Goal: Task Accomplishment & Management: Manage account settings

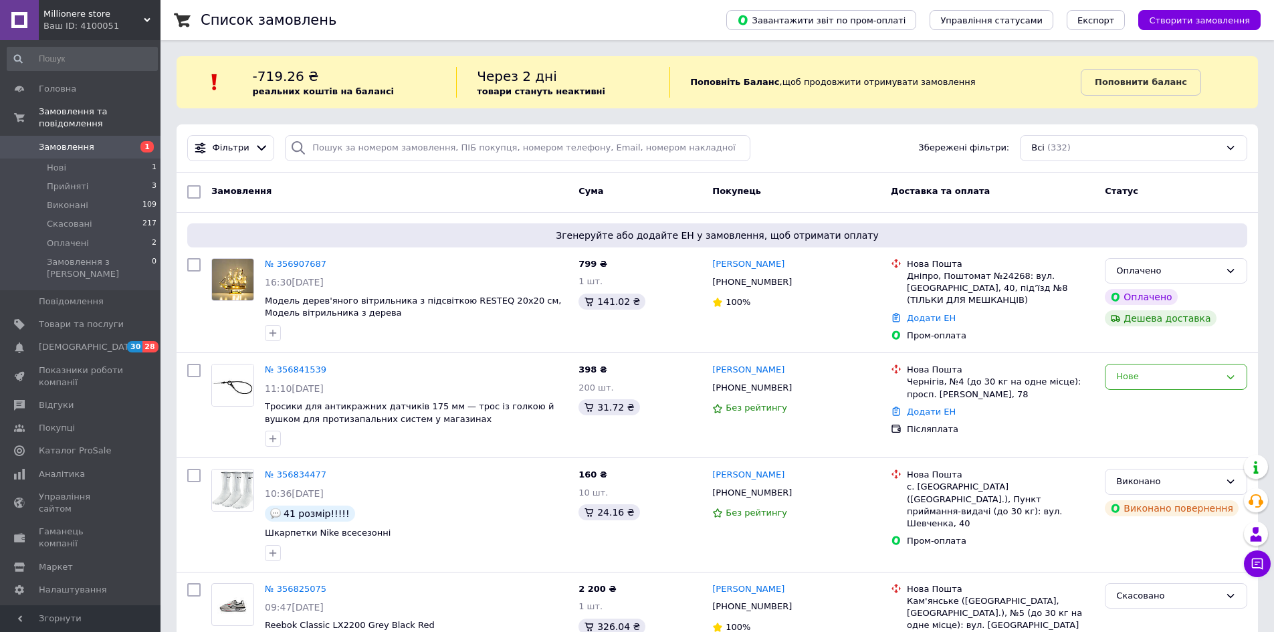
click at [1161, 279] on div "Оплачено" at bounding box center [1176, 271] width 142 height 26
click at [1161, 294] on li "Прийнято" at bounding box center [1175, 298] width 141 height 25
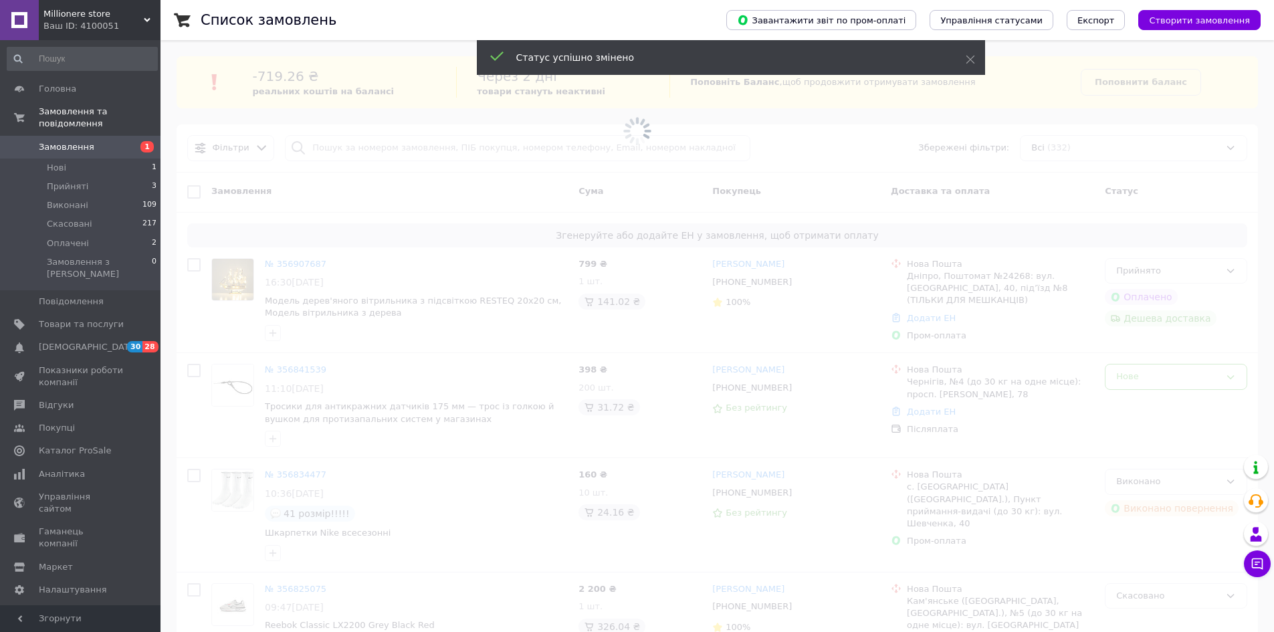
drag, startPoint x: 742, startPoint y: 270, endPoint x: 752, endPoint y: 264, distance: 11.1
click at [751, 264] on span at bounding box center [637, 316] width 1274 height 632
click at [399, 289] on span at bounding box center [637, 316] width 1274 height 632
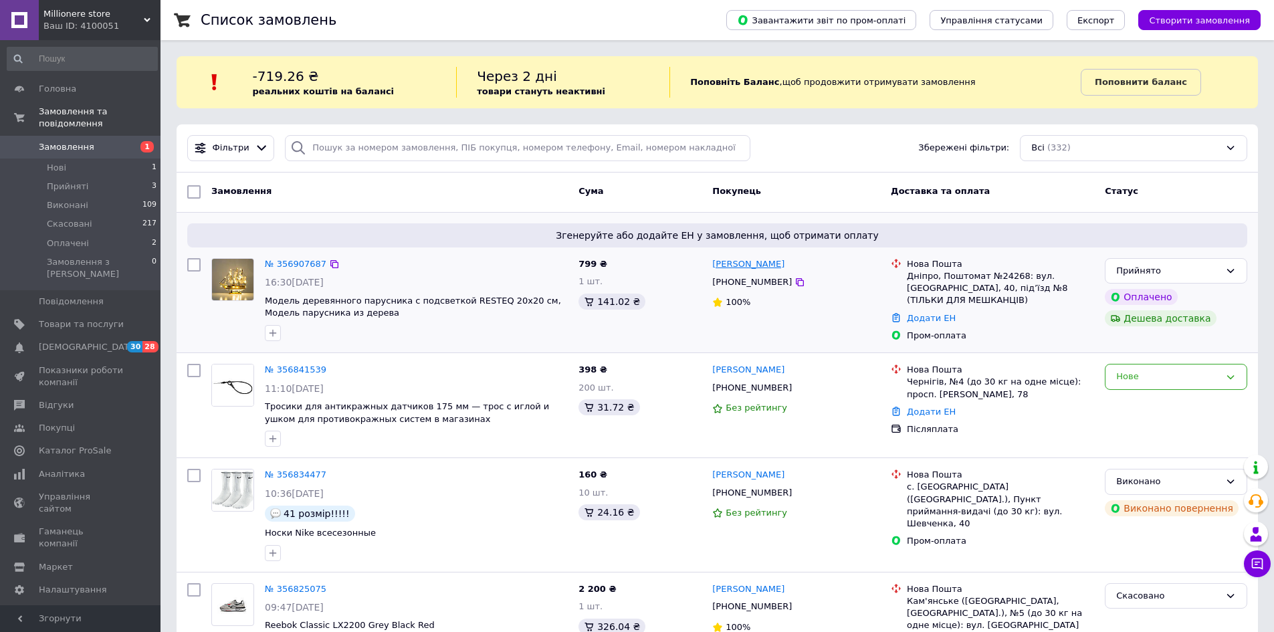
click at [760, 265] on link "[PERSON_NAME]" at bounding box center [748, 264] width 72 height 13
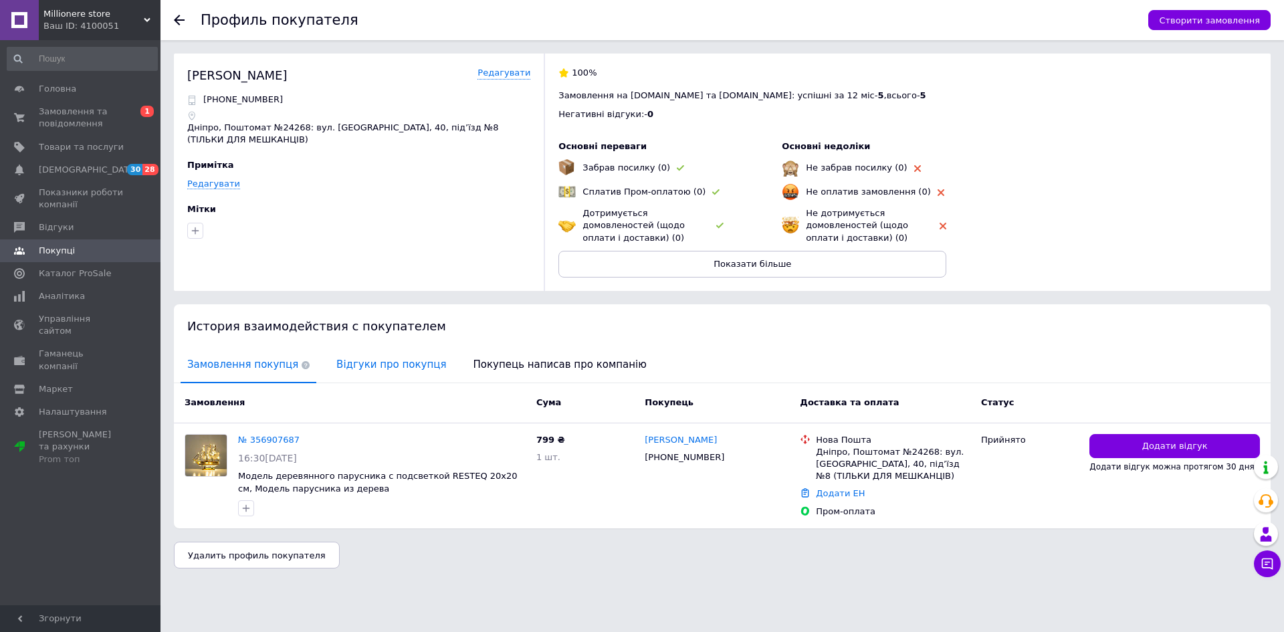
click at [374, 376] on span "Відгуки про покупця" at bounding box center [391, 365] width 123 height 34
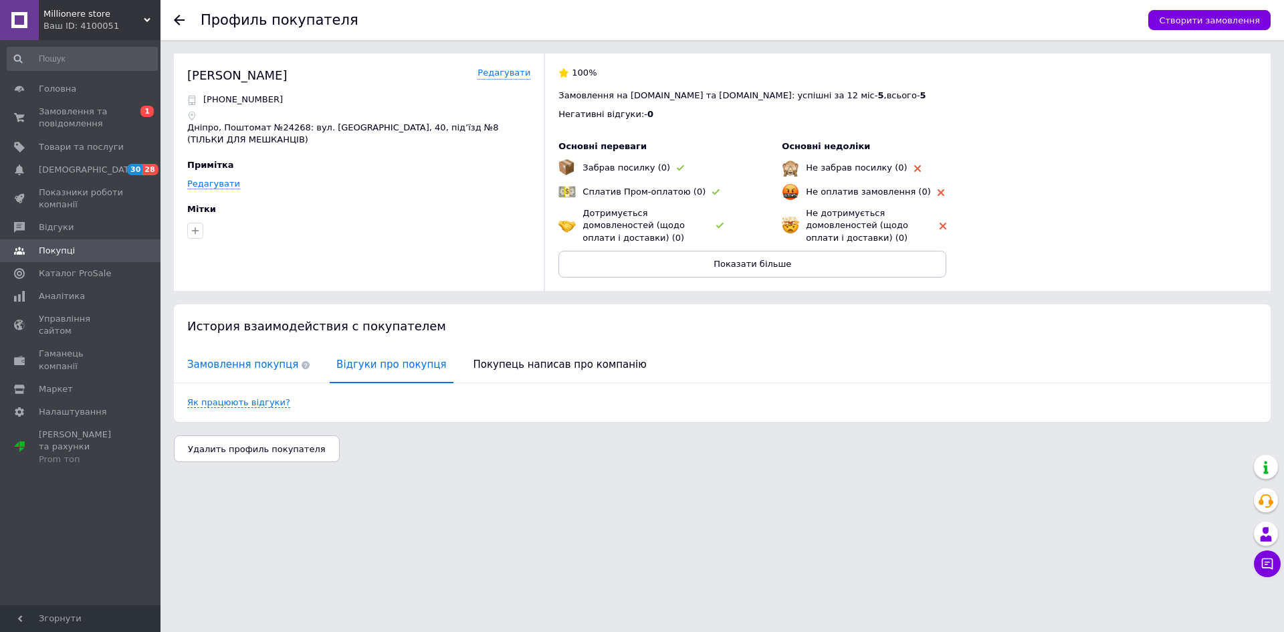
click at [251, 367] on span "Замовлення покупця" at bounding box center [249, 365] width 136 height 34
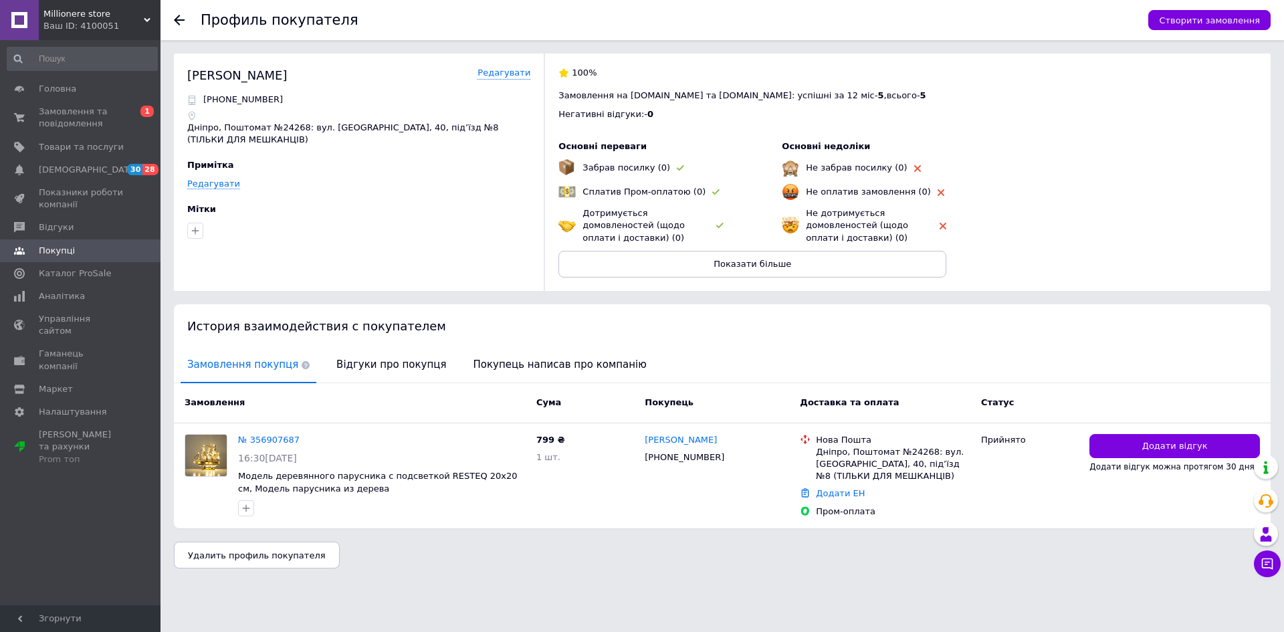
drag, startPoint x: 433, startPoint y: 363, endPoint x: 452, endPoint y: 363, distance: 19.4
click at [433, 363] on div "Замовлення покупця [PERSON_NAME] про покупця [PERSON_NAME] написав про компанію" at bounding box center [722, 365] width 1097 height 35
click at [467, 366] on span "Покупець написав про компанію" at bounding box center [560, 365] width 187 height 34
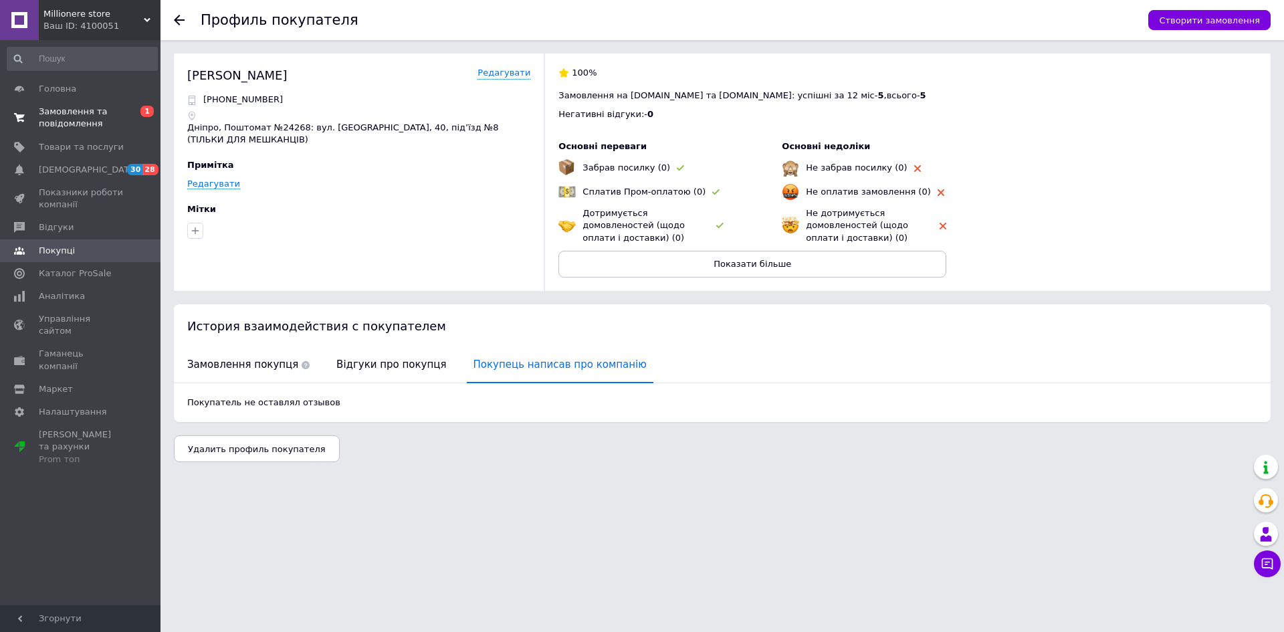
click at [84, 118] on span "Замовлення та повідомлення" at bounding box center [81, 118] width 85 height 24
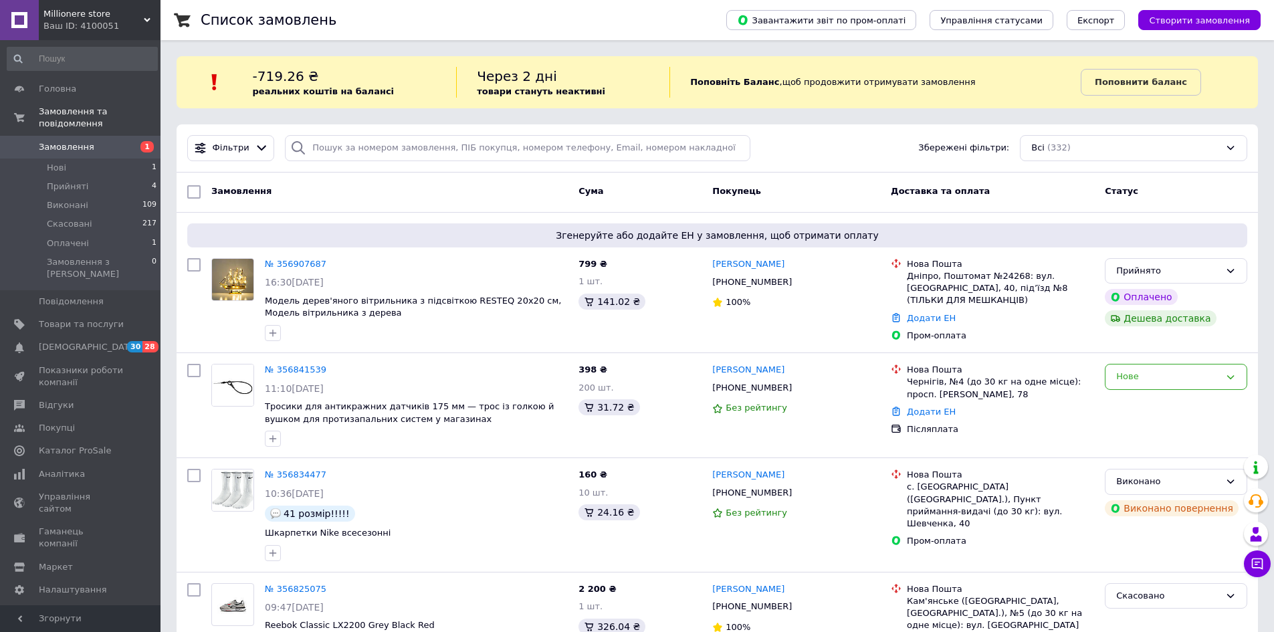
click at [584, 56] on div "-719.26 ₴ реальних коштів на балансі Через 2 дні товари стануть неактивні Попов…" at bounding box center [717, 82] width 1081 height 52
click at [242, 190] on span "Замовлення" at bounding box center [241, 191] width 60 height 10
click at [271, 256] on div "№ 356907687 16:30[DATE] Модель дерев'яного вітрильника з підсвіткою RESTEQ 20х2…" at bounding box center [416, 300] width 314 height 94
click at [273, 262] on link "№ 356907687" at bounding box center [296, 264] width 62 height 10
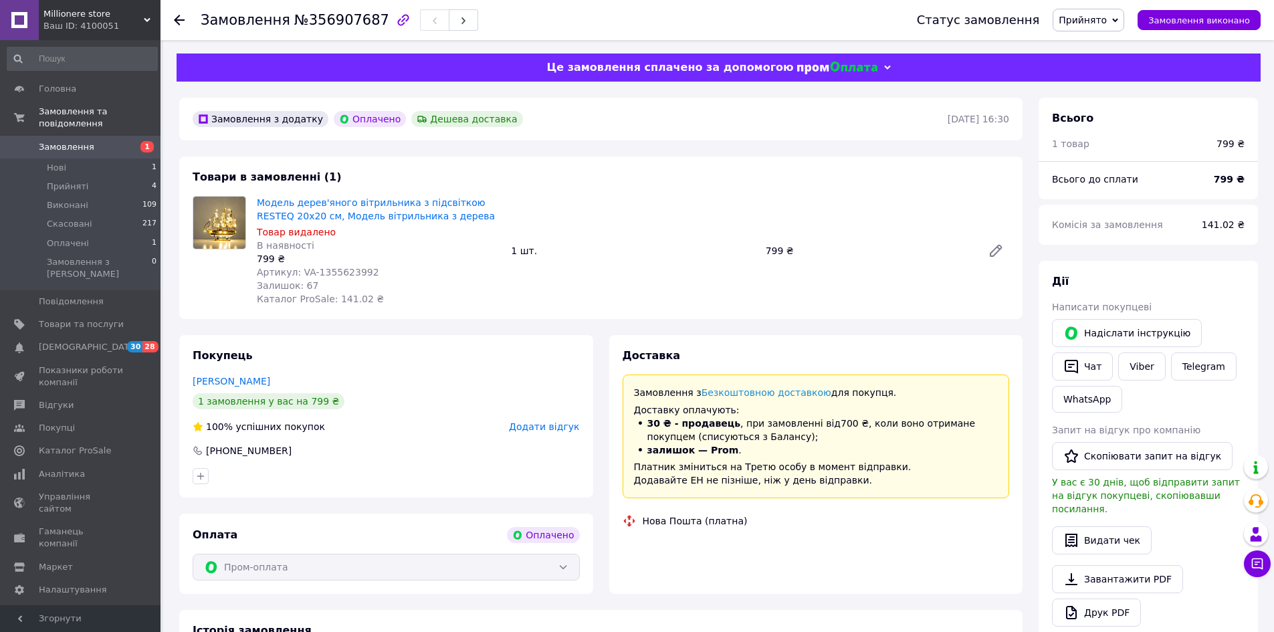
click at [1107, 25] on span "Прийнято" at bounding box center [1082, 20] width 48 height 11
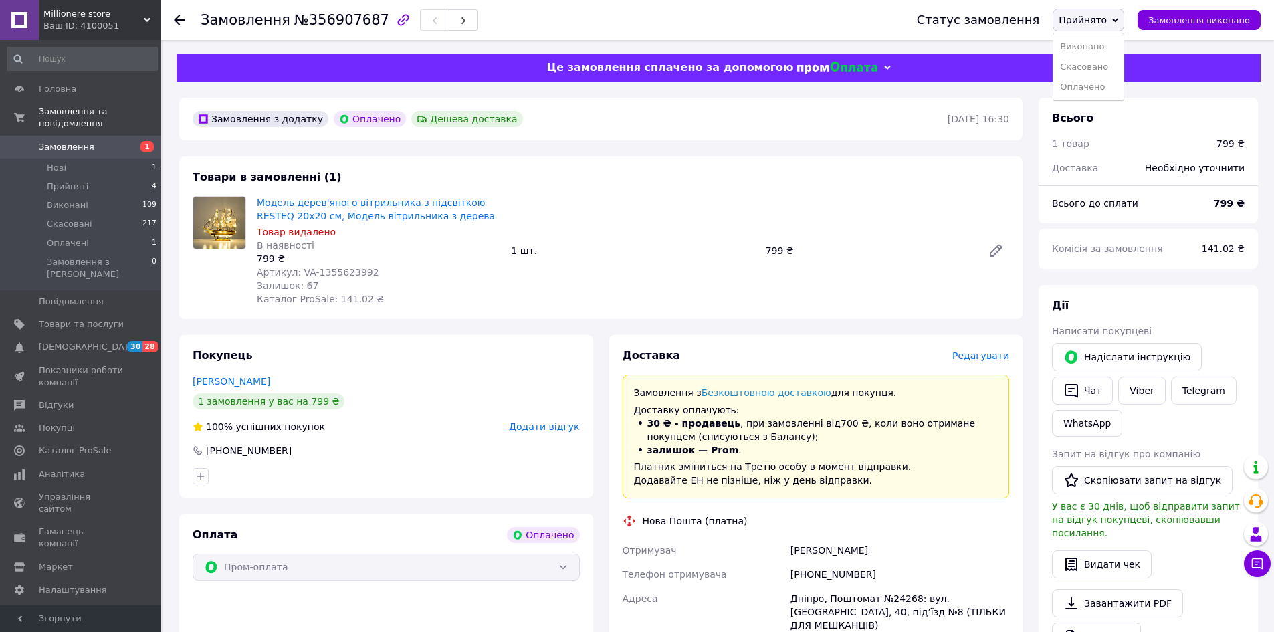
click at [1107, 25] on span "Прийнято" at bounding box center [1082, 20] width 48 height 11
click at [1097, 19] on span "Прийнято" at bounding box center [1082, 20] width 48 height 11
click at [1095, 17] on span "Прийнято" at bounding box center [1082, 20] width 48 height 11
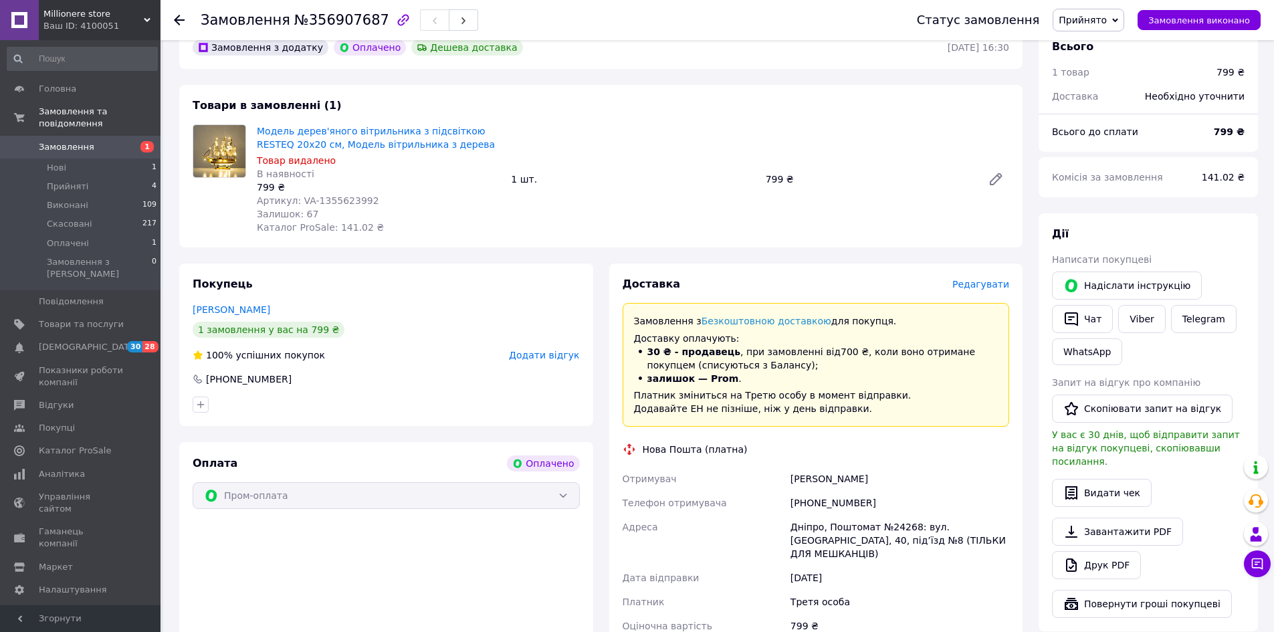
scroll to position [67, 0]
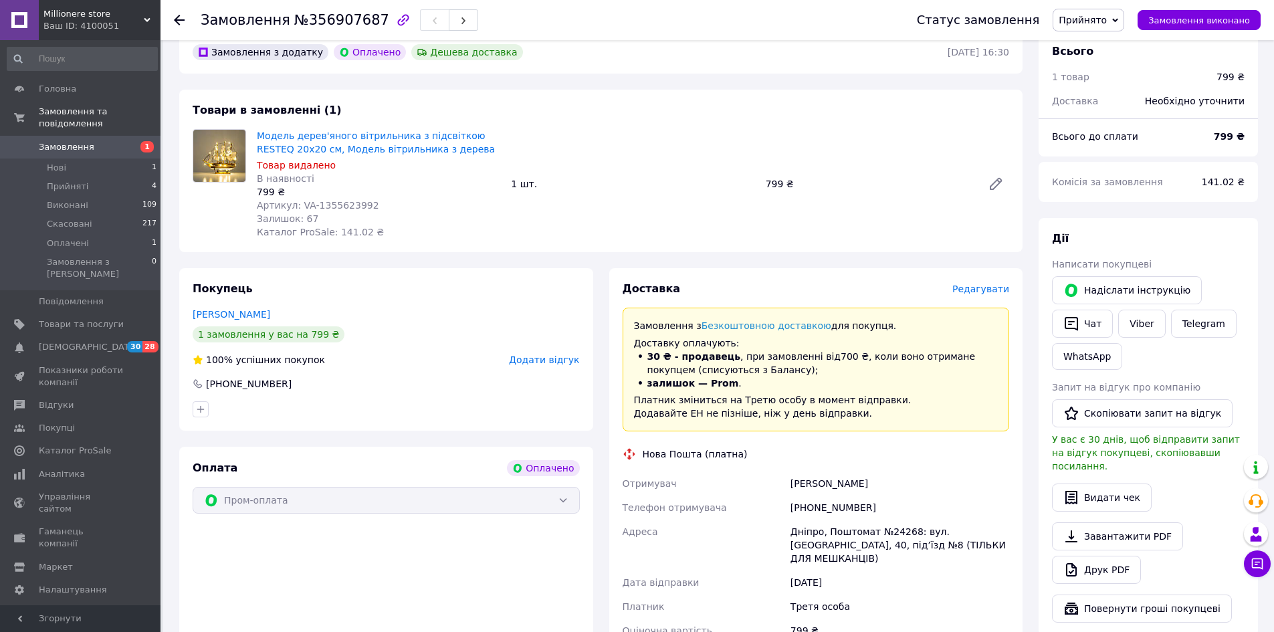
click at [88, 136] on link "Замовлення 1" at bounding box center [82, 147] width 164 height 23
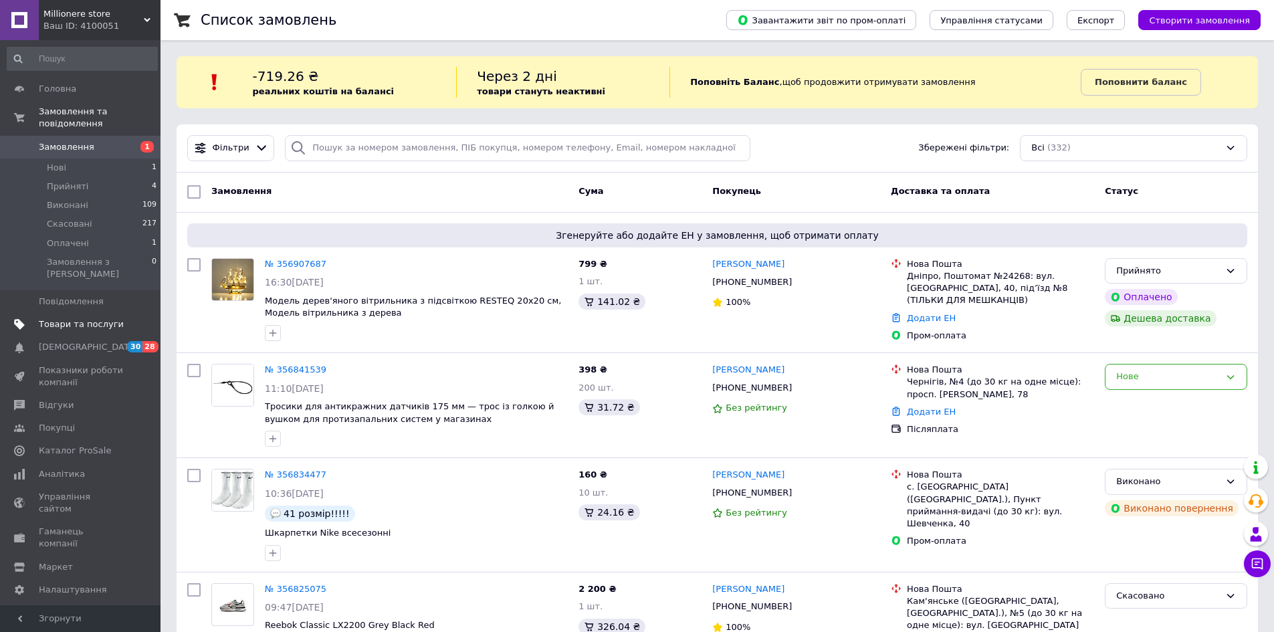
click at [91, 318] on span "Товари та послуги" at bounding box center [81, 324] width 85 height 12
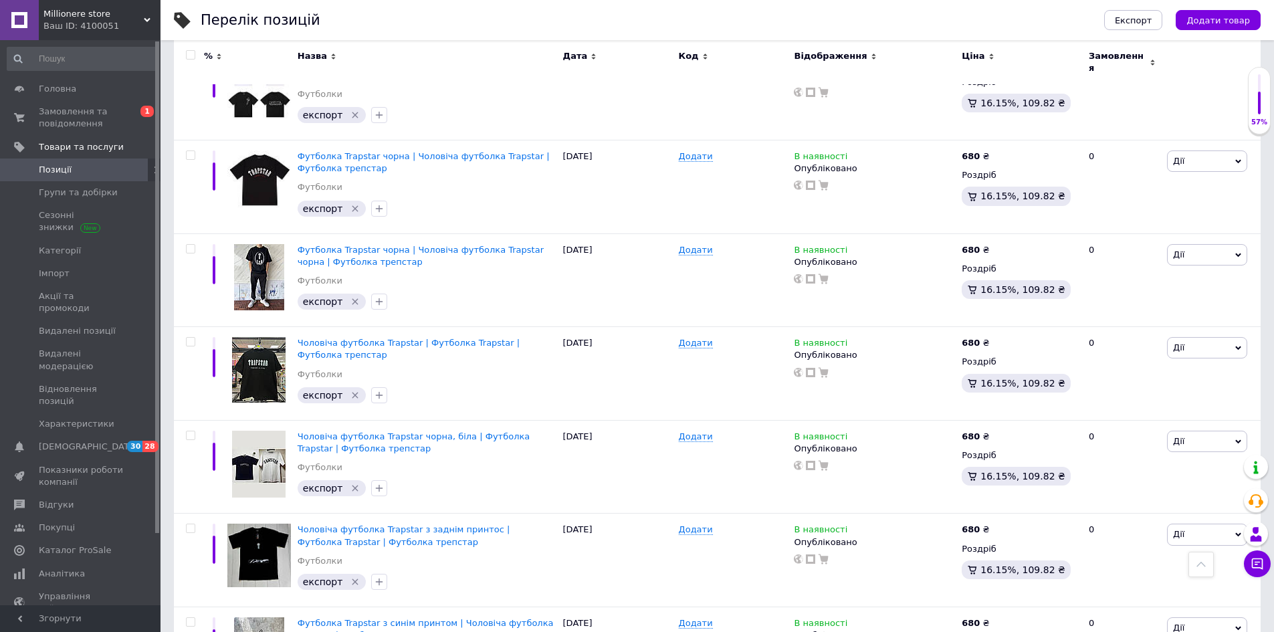
scroll to position [8971, 0]
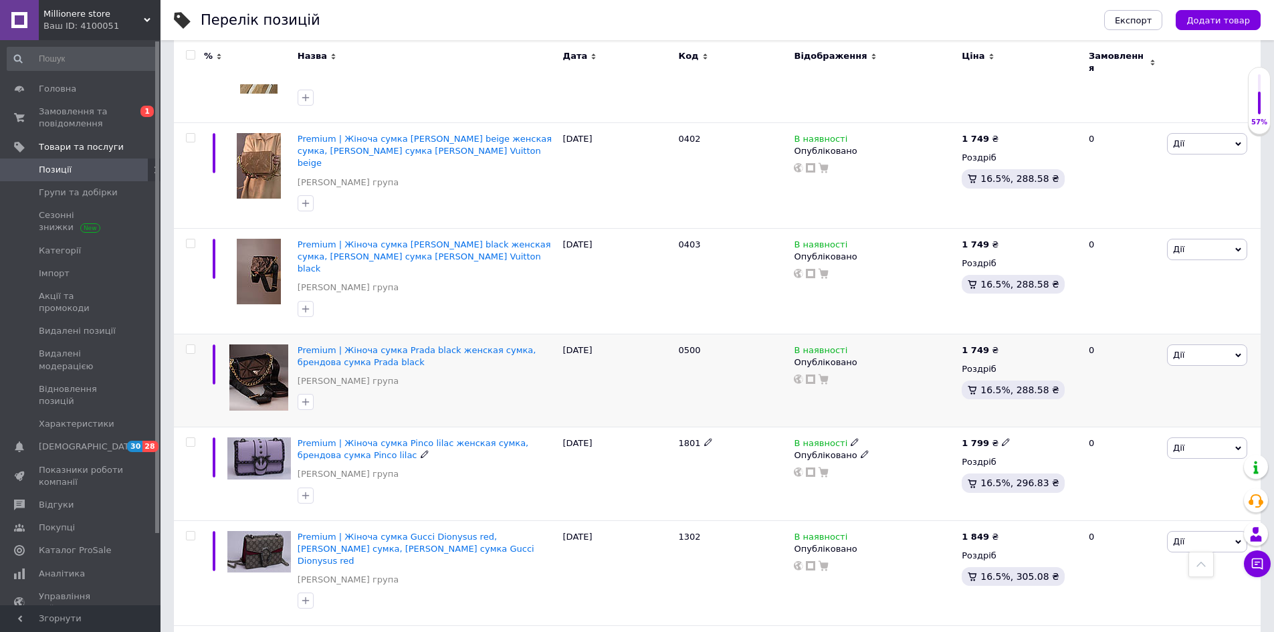
scroll to position [9105, 0]
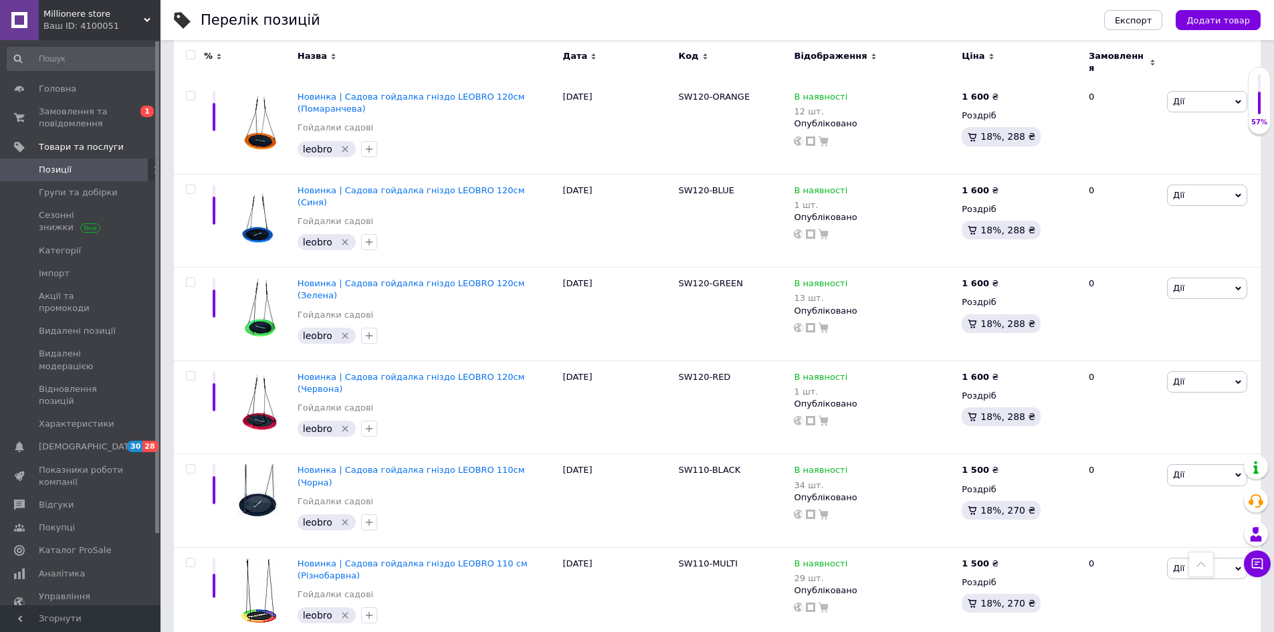
scroll to position [8839, 0]
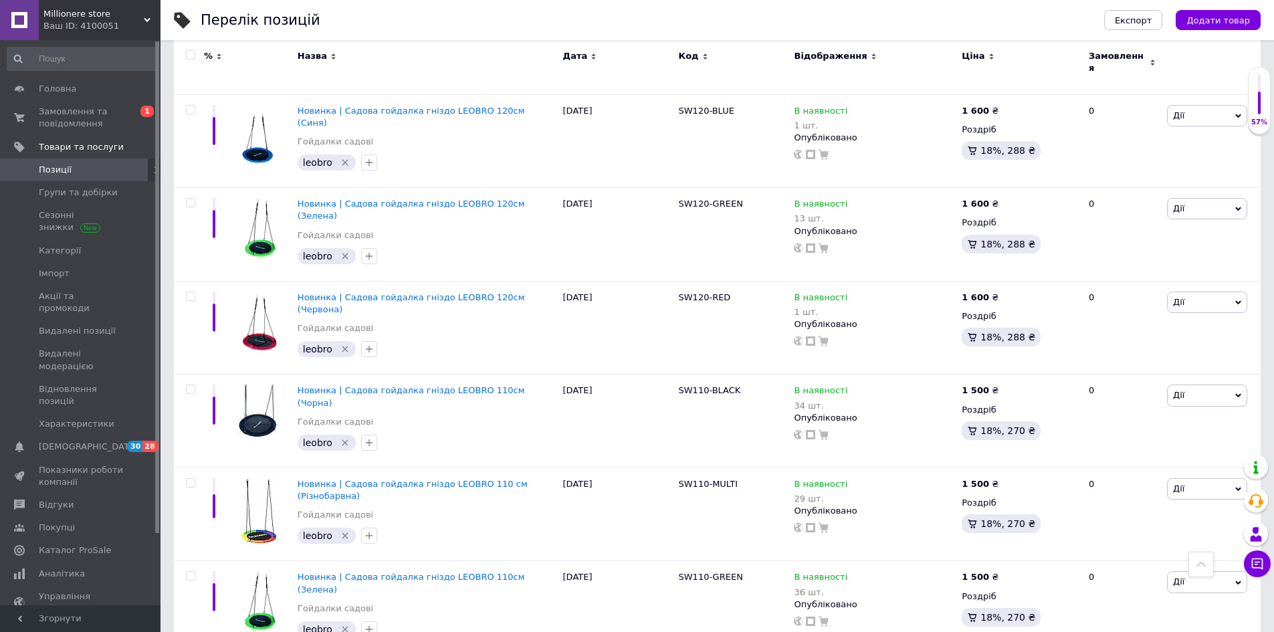
drag, startPoint x: 418, startPoint y: 606, endPoint x: 410, endPoint y: 608, distance: 8.3
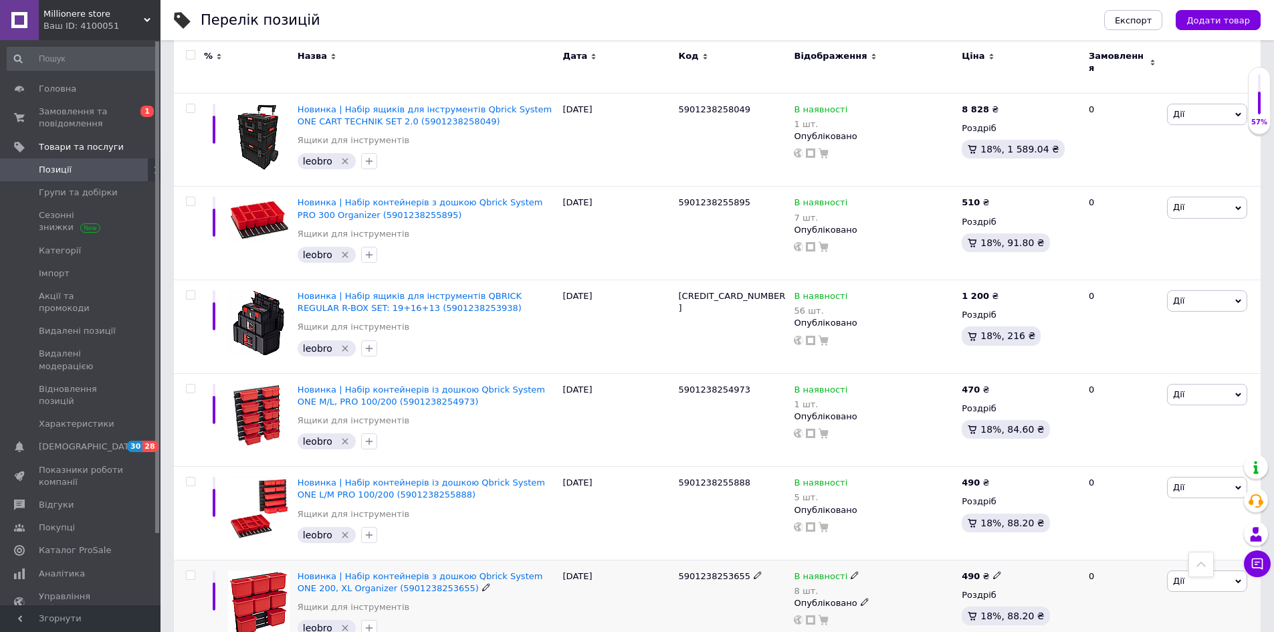
scroll to position [8961, 0]
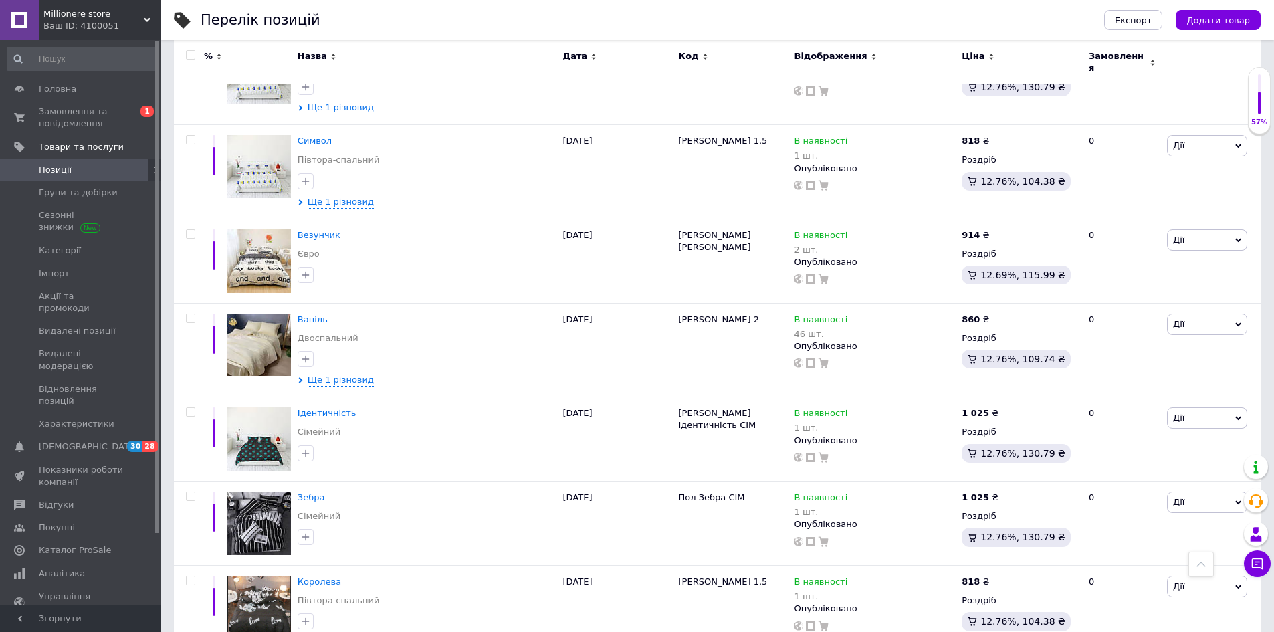
scroll to position [8951, 0]
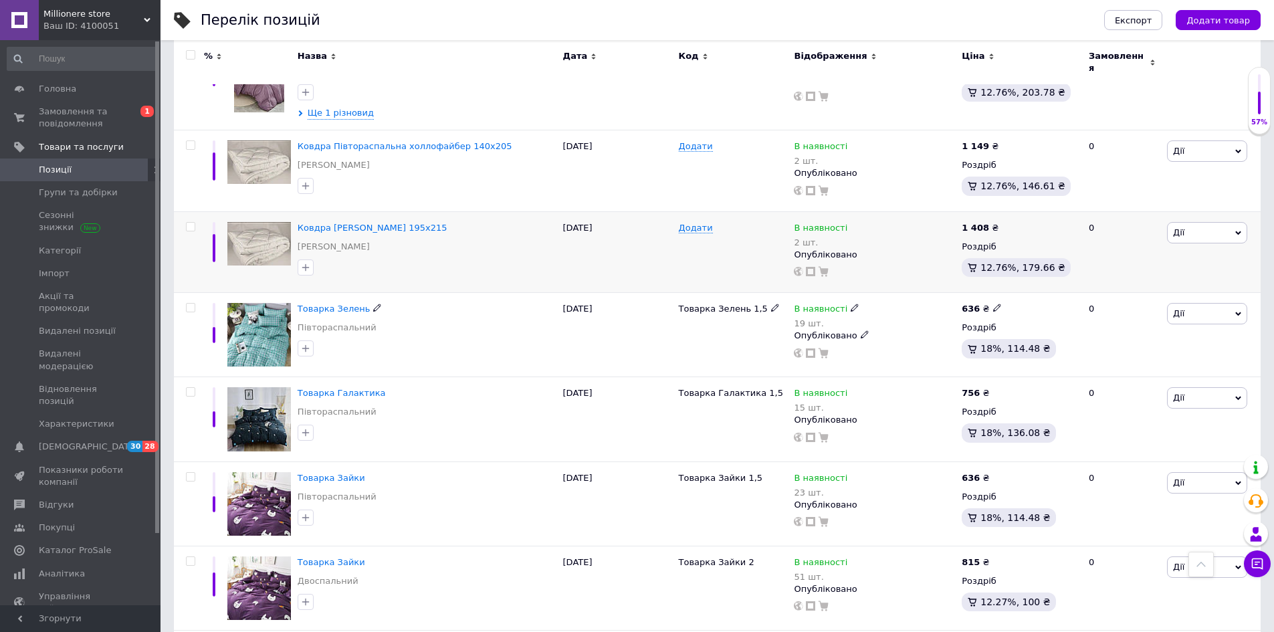
scroll to position [8596, 0]
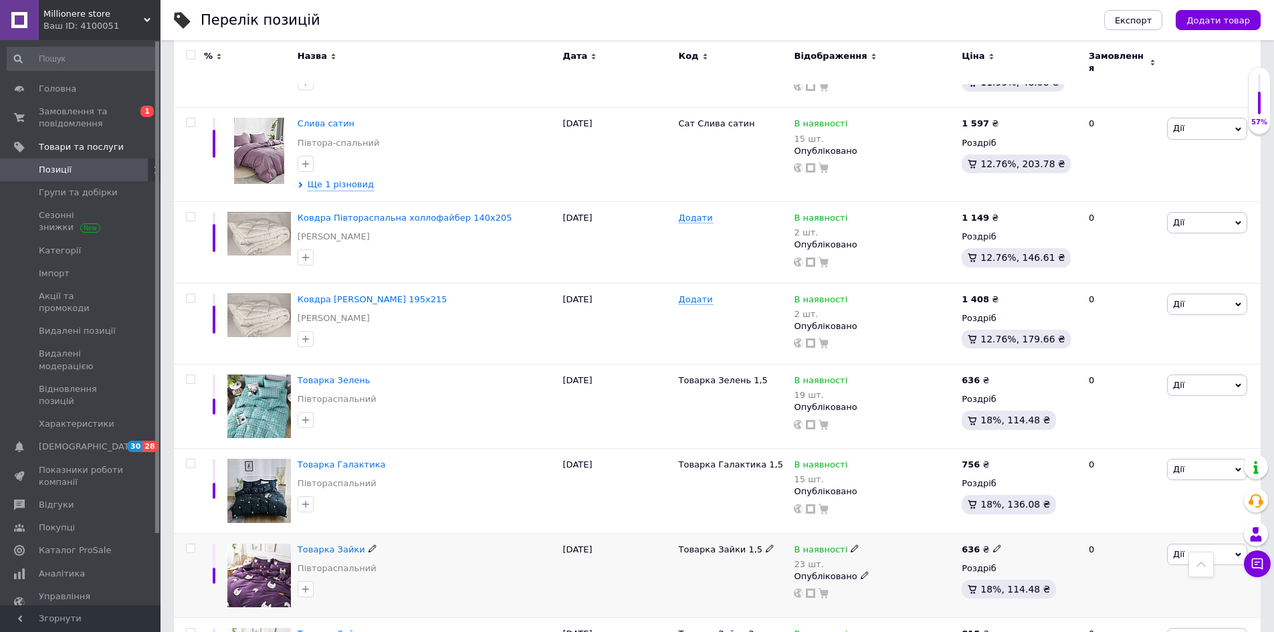
click at [1241, 552] on span "Дії" at bounding box center [1207, 554] width 80 height 21
drag, startPoint x: 1248, startPoint y: 556, endPoint x: 1205, endPoint y: 539, distance: 46.2
click at [1248, 557] on button "Чат з покупцем" at bounding box center [1257, 563] width 27 height 27
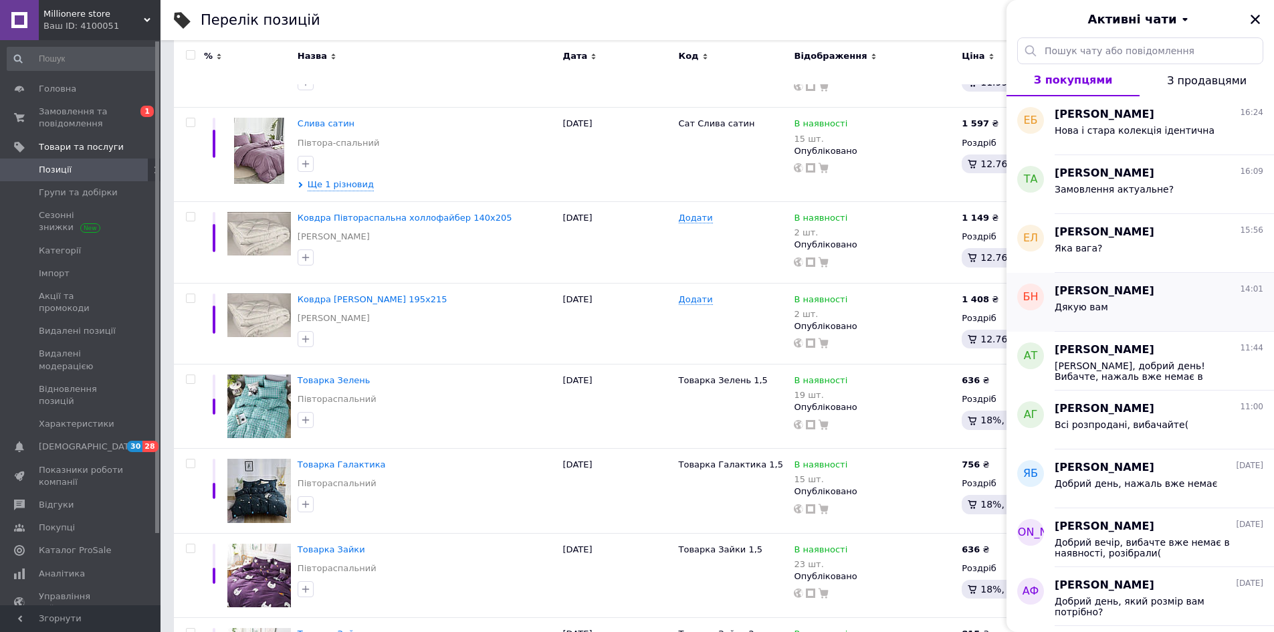
click at [1171, 308] on div "Дякую вам" at bounding box center [1158, 309] width 209 height 21
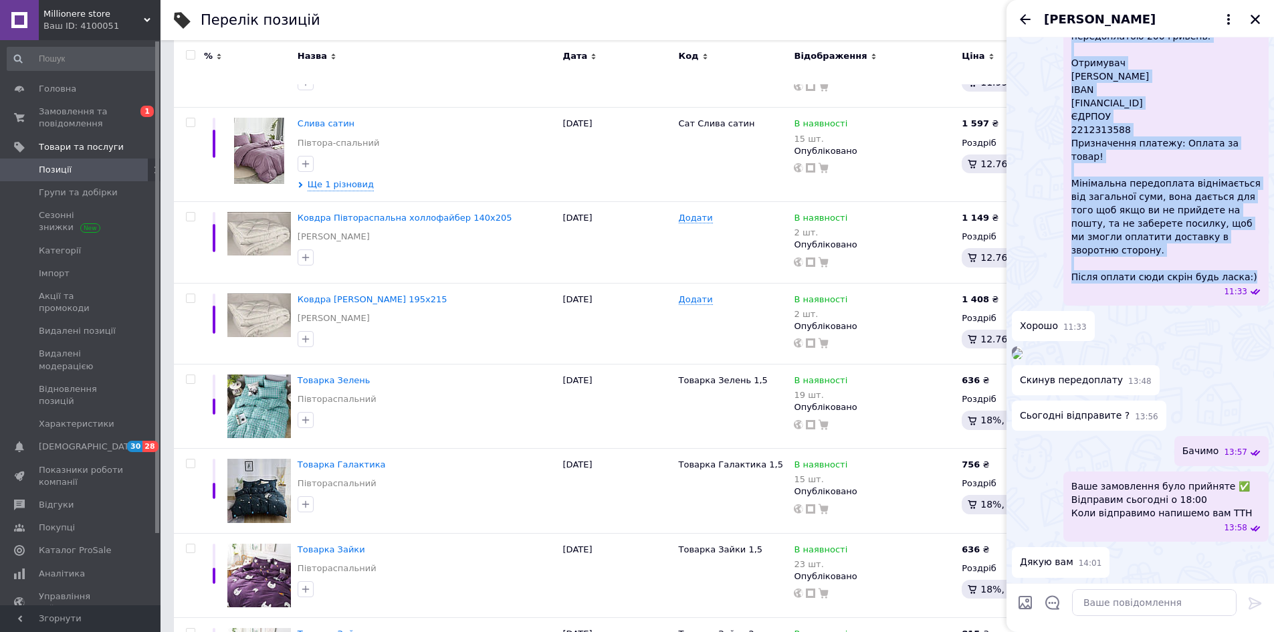
scroll to position [1753, 0]
drag, startPoint x: 1231, startPoint y: 236, endPoint x: 1078, endPoint y: 197, distance: 157.9
click at [1078, 197] on span "Оскільки ви замовляєте у нас вперше відправляємо з мінімальною передоплатою 200…" at bounding box center [1165, 143] width 189 height 281
drag, startPoint x: 1071, startPoint y: 197, endPoint x: 1249, endPoint y: 437, distance: 298.7
click at [1249, 283] on span "Оскільки ви замовляєте у нас вперше відправляємо з мінімальною передоплатою 200…" at bounding box center [1165, 143] width 189 height 281
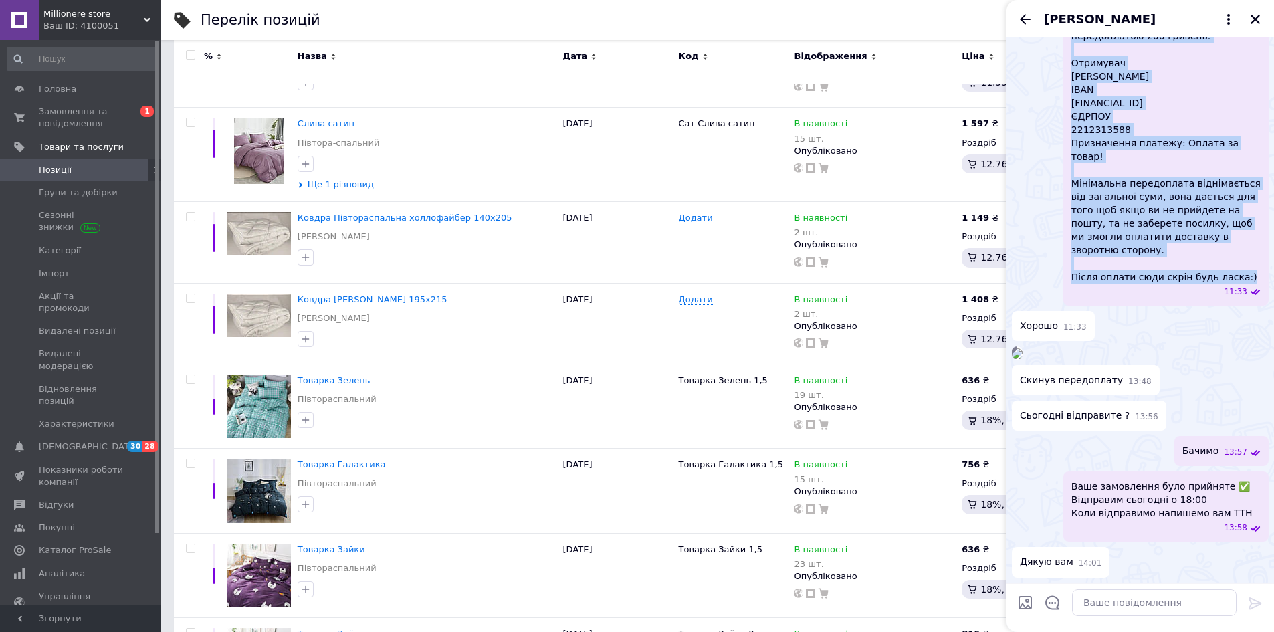
copy span "Оскільки ви замовляєте у нас вперше відправляємо з мінімальною передоплатою 200…"
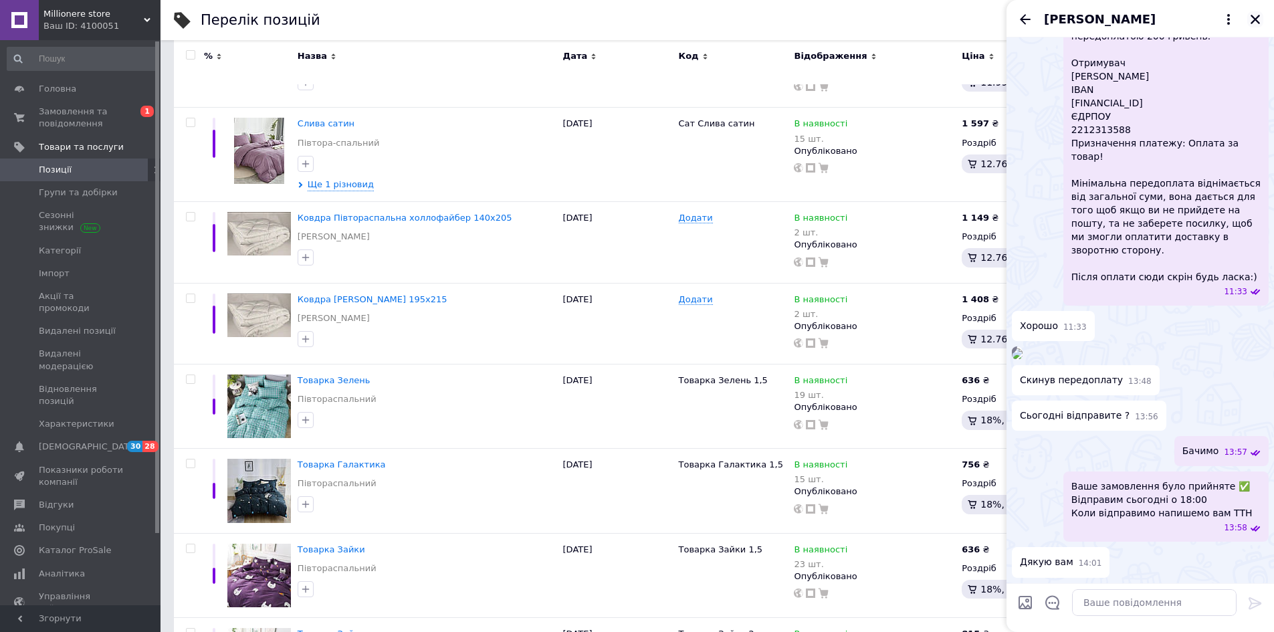
click at [1253, 11] on div "[PERSON_NAME]" at bounding box center [1139, 18] width 267 height 37
click at [1251, 15] on icon "Закрити" at bounding box center [1255, 19] width 12 height 12
